Goal: Check status: Check status

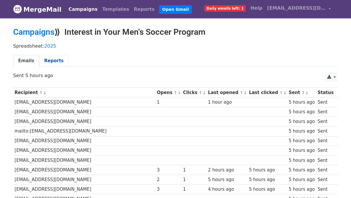
click at [51, 61] on link "Reports" at bounding box center [53, 61] width 29 height 12
